Goal: Task Accomplishment & Management: Manage account settings

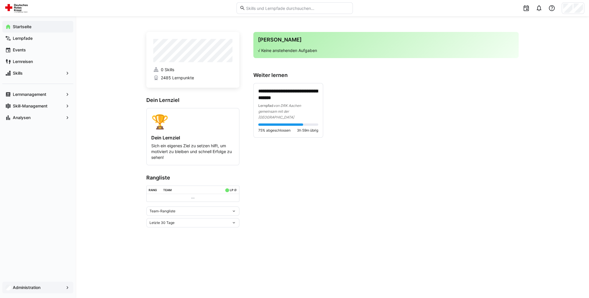
click at [34, 285] on span "Administration" at bounding box center [38, 288] width 52 height 6
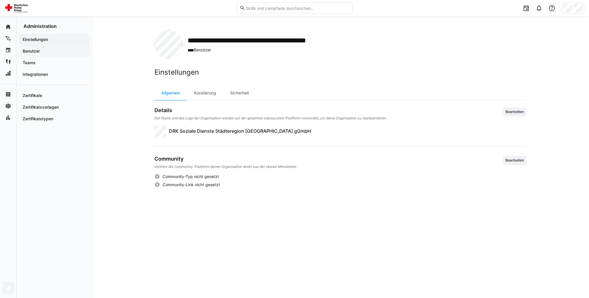
click at [57, 54] on span "Benutzer" at bounding box center [54, 51] width 65 height 6
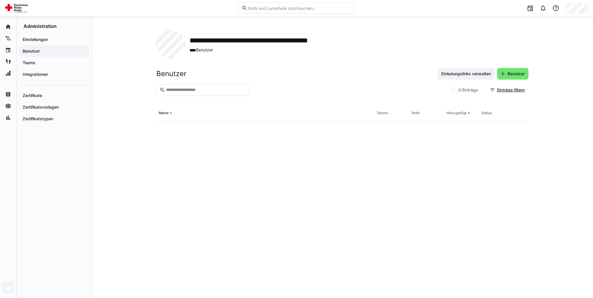
click at [181, 92] on input "text" at bounding box center [206, 90] width 81 height 5
type input "****"
drag, startPoint x: 507, startPoint y: 162, endPoint x: 486, endPoint y: 161, distance: 20.4
click at [486, 161] on span "Noch nicht aktiv" at bounding box center [495, 162] width 26 height 5
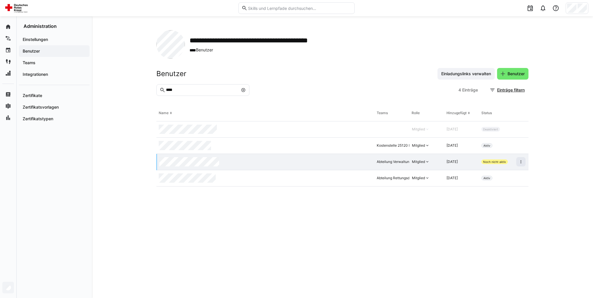
click at [486, 161] on span "Noch nicht aktiv" at bounding box center [495, 161] width 23 height 3
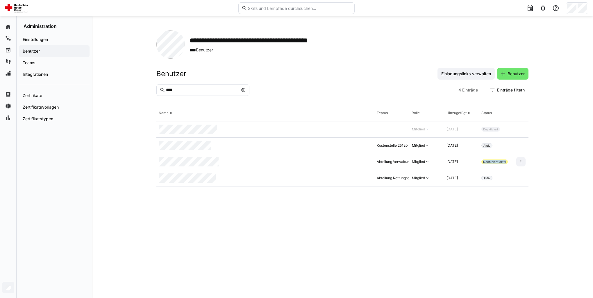
drag, startPoint x: 486, startPoint y: 161, endPoint x: 508, endPoint y: 161, distance: 21.5
click at [508, 161] on div "Noch nicht aktiv" at bounding box center [496, 162] width 35 height 16
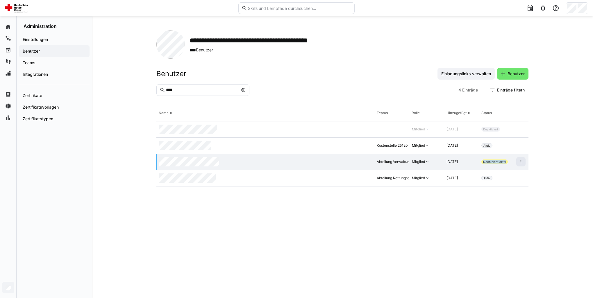
copy span "Noch nicht aktiv"
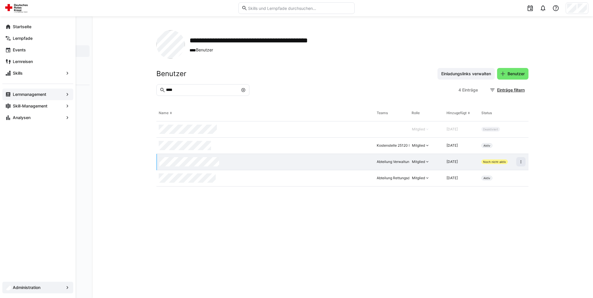
click at [0, 0] on app-navigation-label "Lernmanagement" at bounding box center [0, 0] width 0 height 0
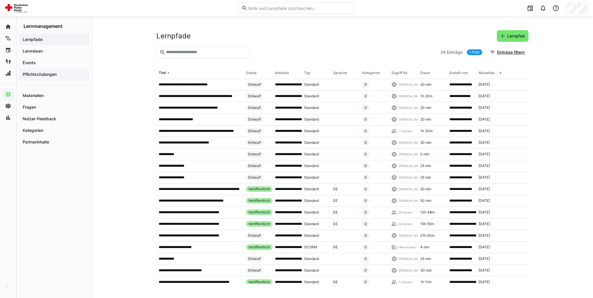
click at [0, 0] on app-navigation-label "Pflichtschulungen" at bounding box center [0, 0] width 0 height 0
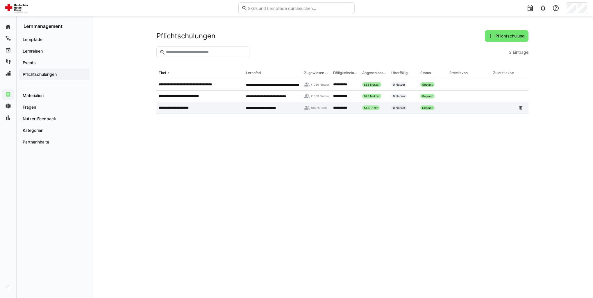
click at [190, 111] on div "**********" at bounding box center [200, 108] width 87 height 12
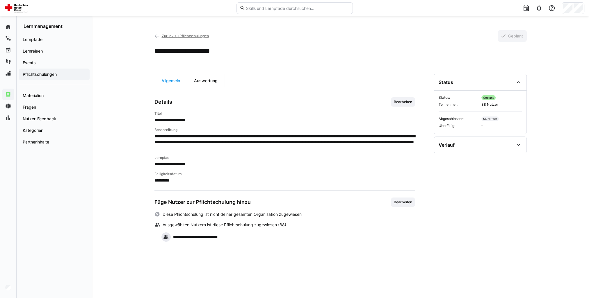
click at [208, 86] on div "Auswertung" at bounding box center [206, 81] width 38 height 14
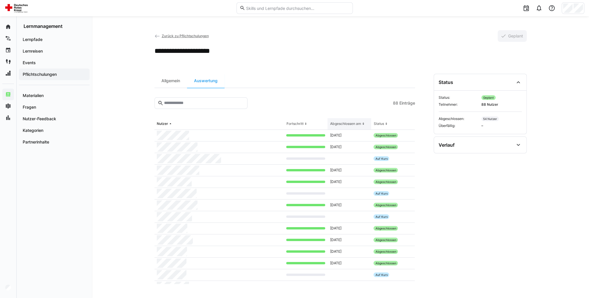
click at [360, 127] on th "Abgeschlossen am" at bounding box center [350, 124] width 44 height 12
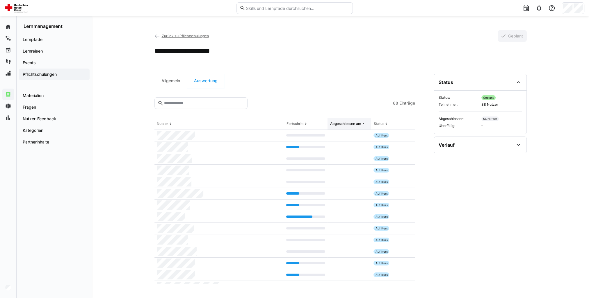
click at [349, 126] on div "Abgeschlossen am" at bounding box center [345, 124] width 31 height 5
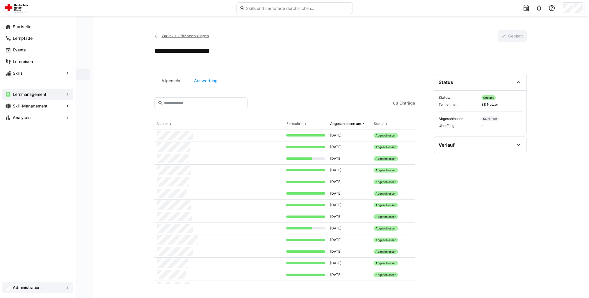
click at [51, 290] on span "Administration" at bounding box center [38, 288] width 52 height 6
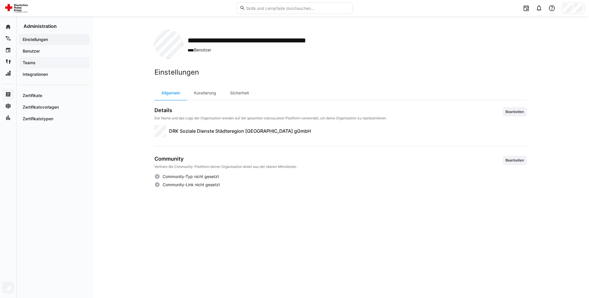
click at [39, 63] on span "Teams" at bounding box center [54, 63] width 65 height 6
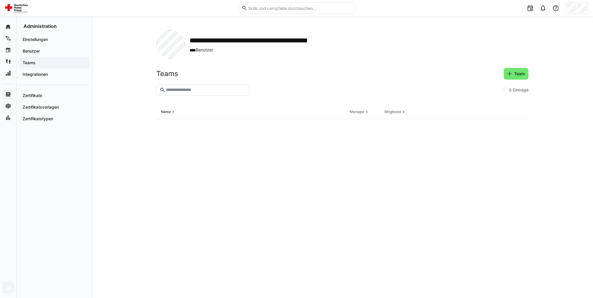
click at [182, 87] on eds-input at bounding box center [203, 90] width 93 height 12
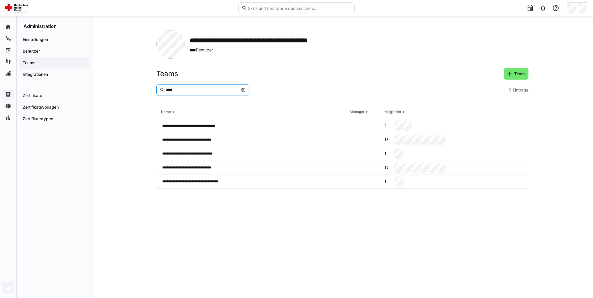
type input "****"
click at [242, 91] on eds-icon at bounding box center [243, 90] width 5 height 5
drag, startPoint x: 209, startPoint y: 88, endPoint x: 172, endPoint y: 86, distance: 36.4
click at [172, 86] on eds-input at bounding box center [203, 90] width 93 height 12
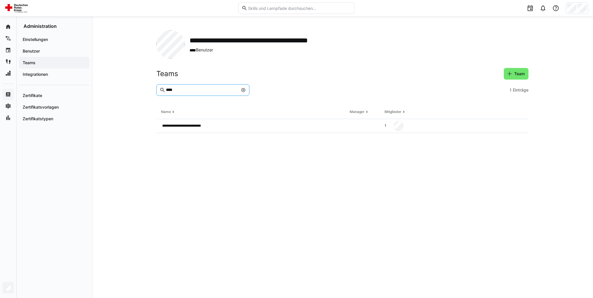
type input "****"
click at [246, 90] on span at bounding box center [244, 90] width 6 height 6
click at [196, 88] on input "text" at bounding box center [206, 90] width 81 height 5
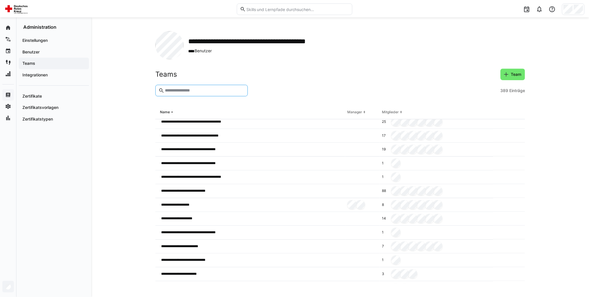
scroll to position [1921, 0]
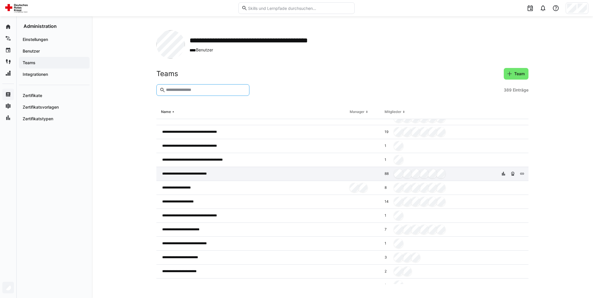
click at [209, 174] on span "**********" at bounding box center [190, 174] width 57 height 5
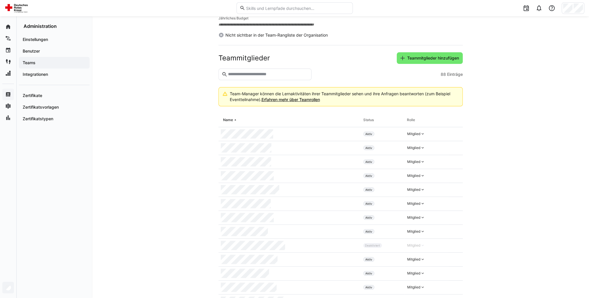
scroll to position [116, 0]
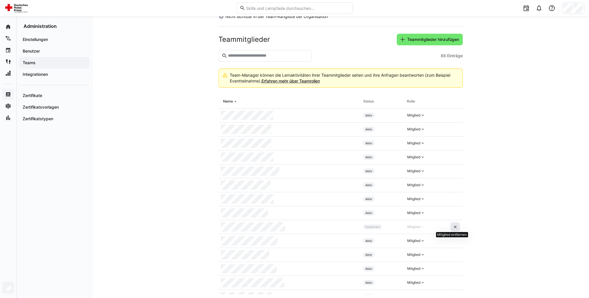
click at [454, 228] on eds-icon at bounding box center [455, 227] width 5 height 5
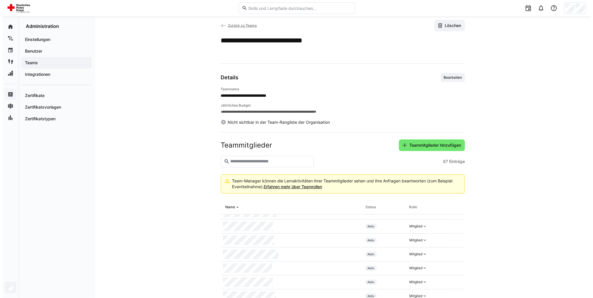
scroll to position [0, 0]
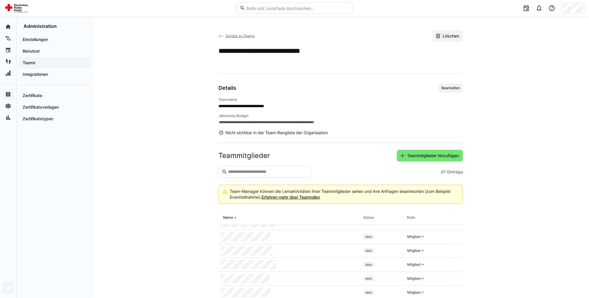
click at [240, 36] on span "Zurück zu Teams" at bounding box center [239, 36] width 29 height 4
